Goal: Find contact information: Find contact information

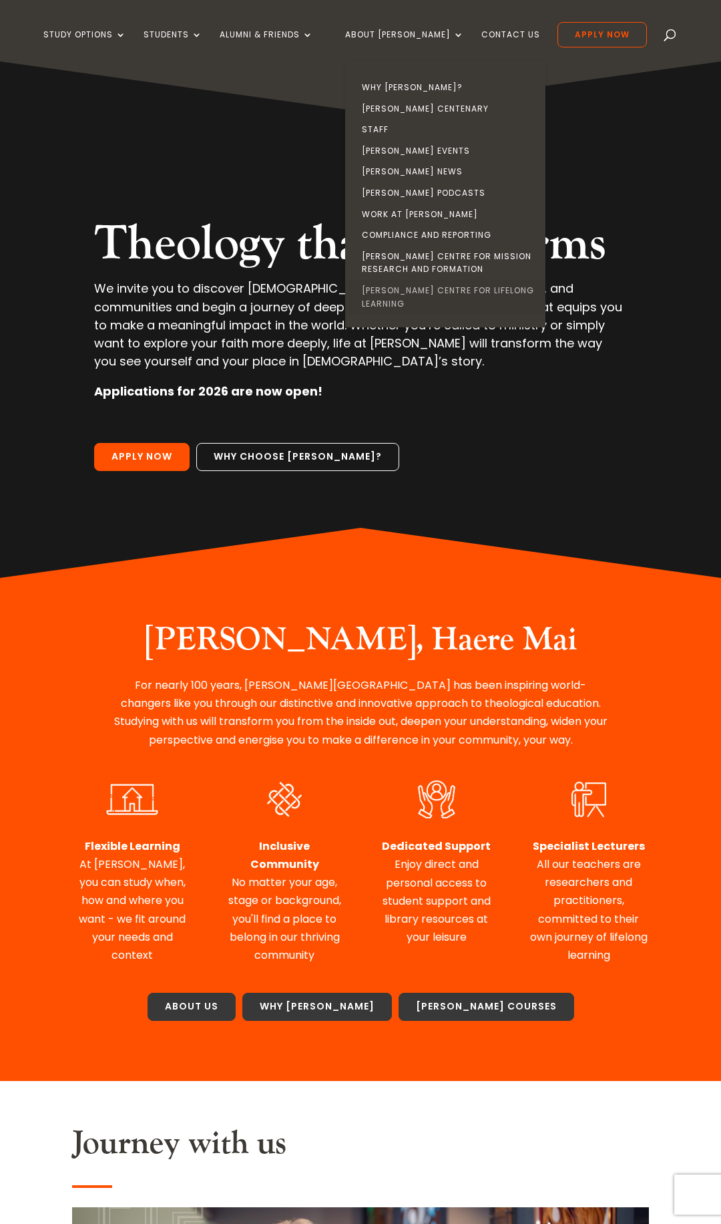
click at [429, 287] on link "[PERSON_NAME] Centre for Lifelong Learning" at bounding box center [449, 297] width 200 height 34
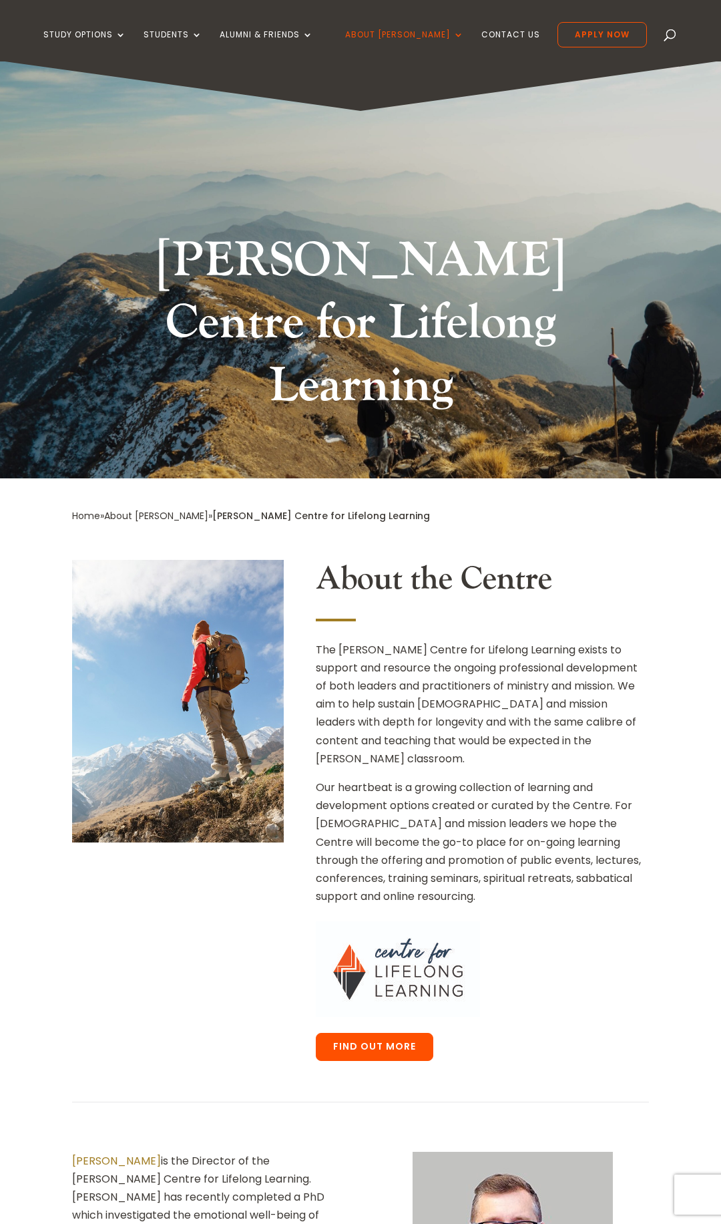
click at [380, 1033] on link "Find out more" at bounding box center [375, 1047] width 118 height 28
click at [671, 37] on span at bounding box center [671, 37] width 0 height 0
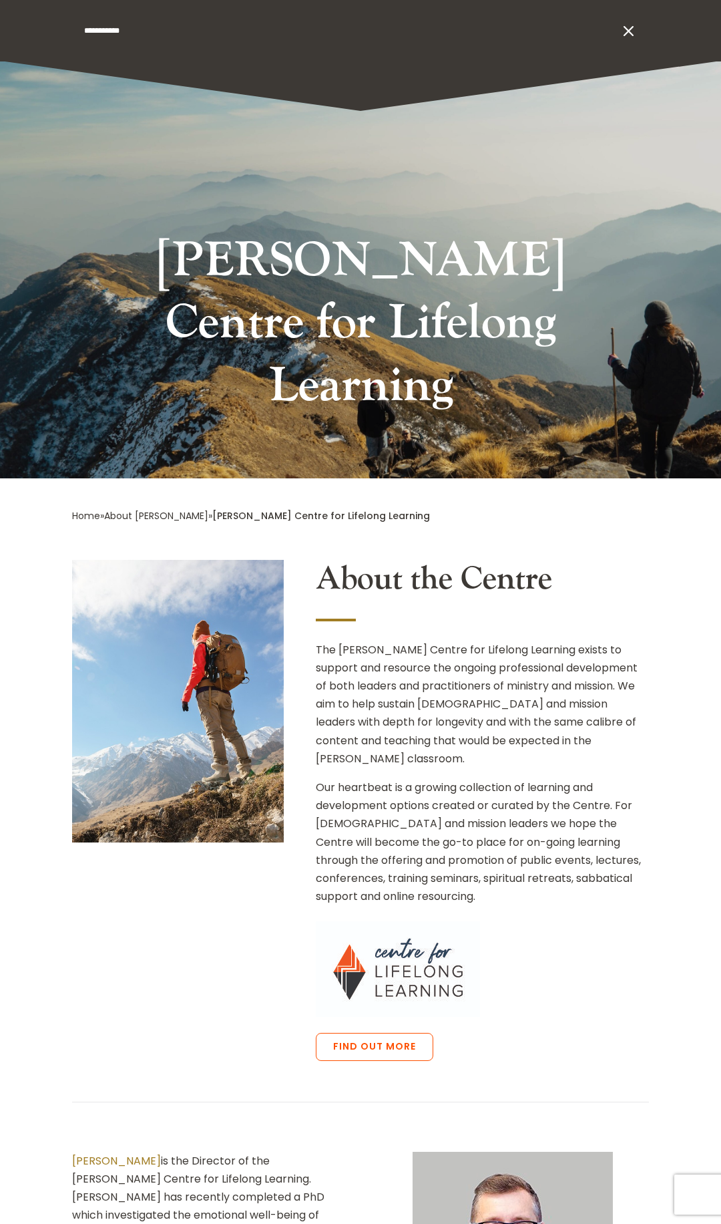
type input "**********"
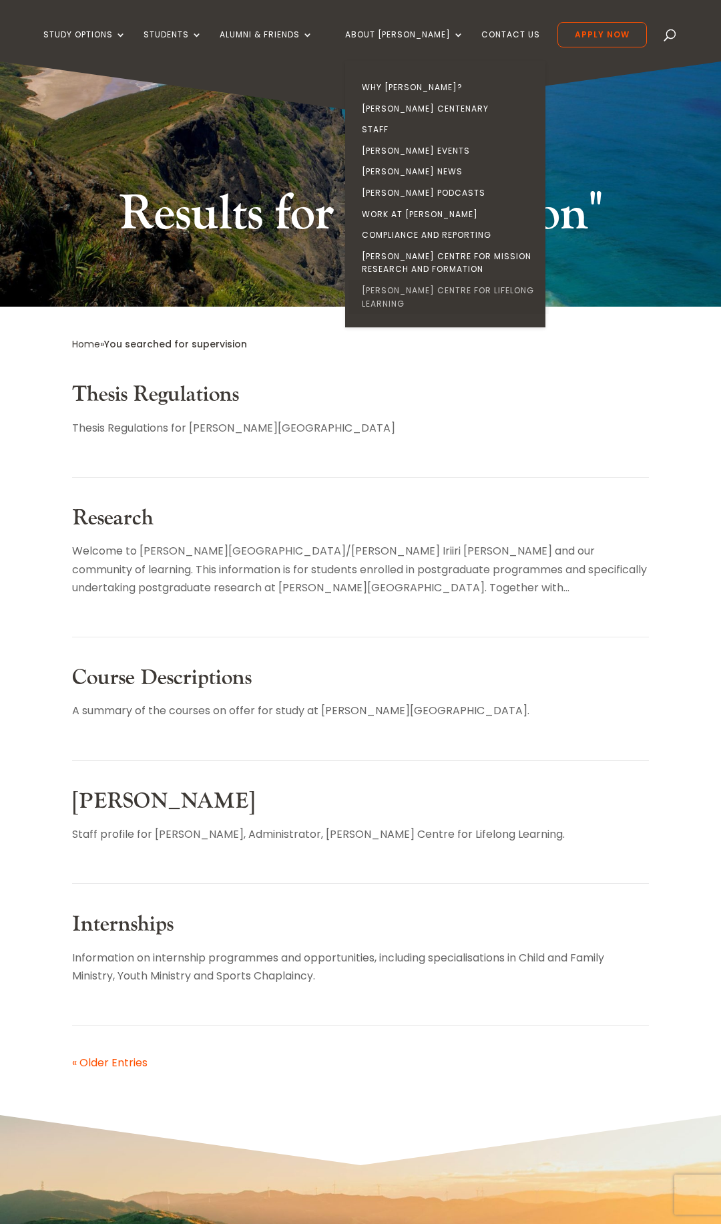
click at [427, 290] on link "[PERSON_NAME] Centre for Lifelong Learning" at bounding box center [449, 297] width 200 height 34
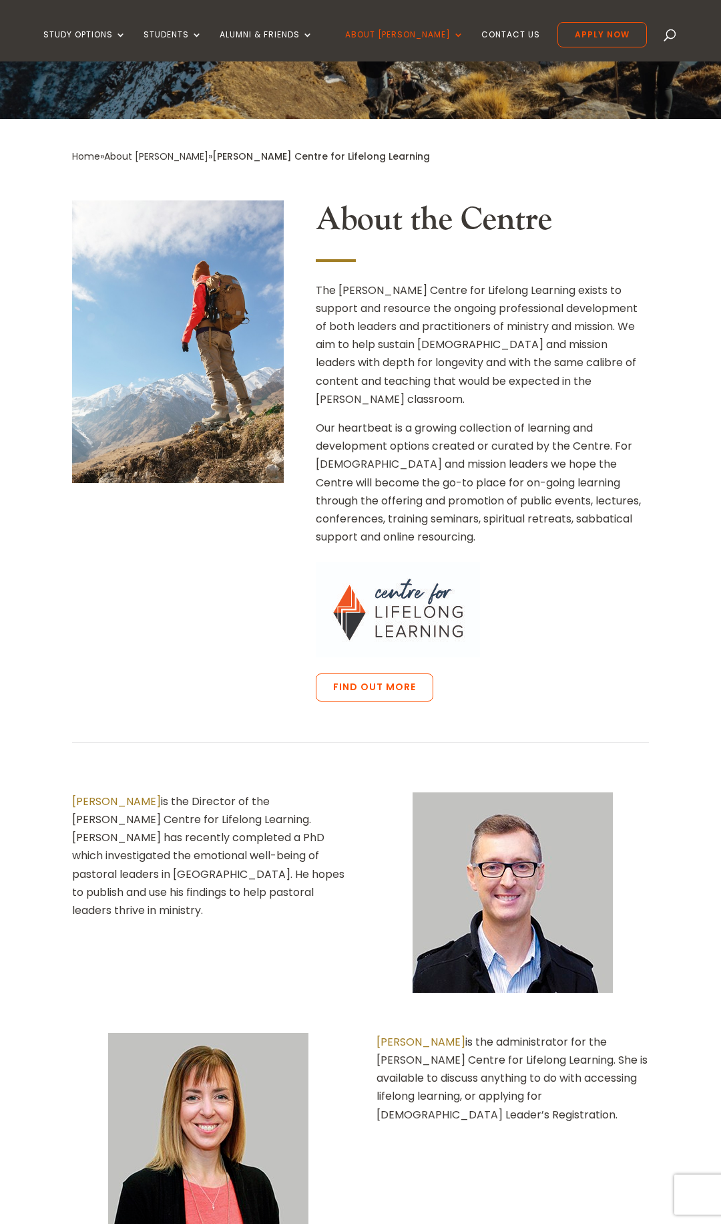
scroll to position [360, 0]
click at [128, 793] on link "Glenn Melville" at bounding box center [116, 800] width 89 height 15
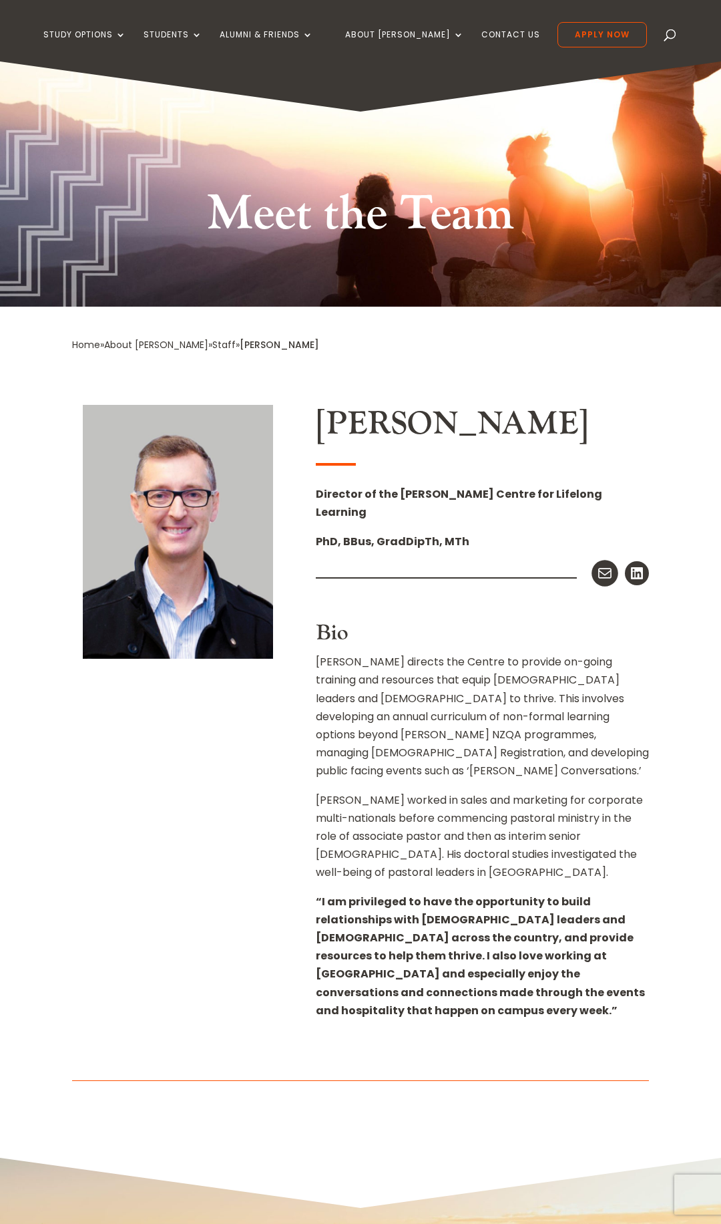
click at [607, 564] on icon at bounding box center [605, 572] width 17 height 17
